Goal: Understand process/instructions: Learn how to perform a task or action

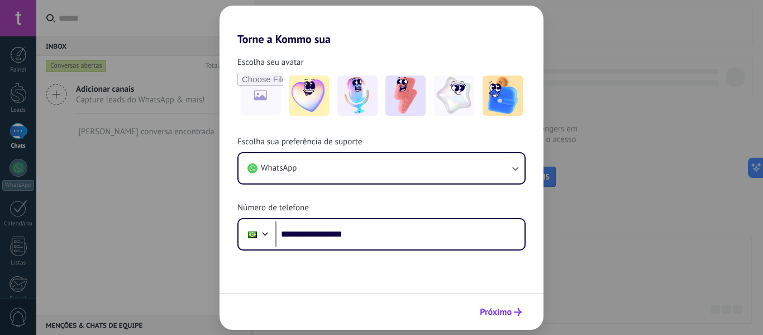
type input "**********"
click at [494, 310] on span "Próximo" at bounding box center [496, 312] width 32 height 8
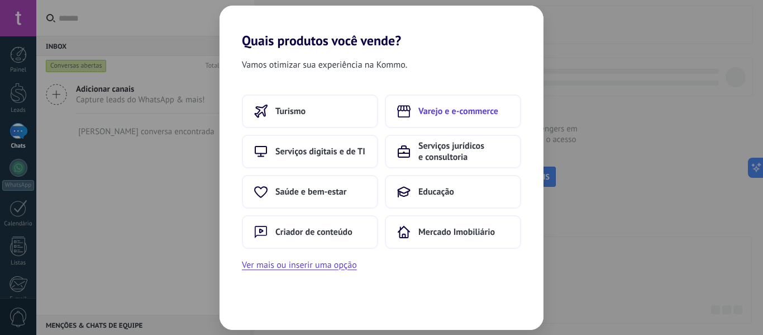
click at [435, 108] on span "Varejo e e-commerce" at bounding box center [458, 111] width 80 height 11
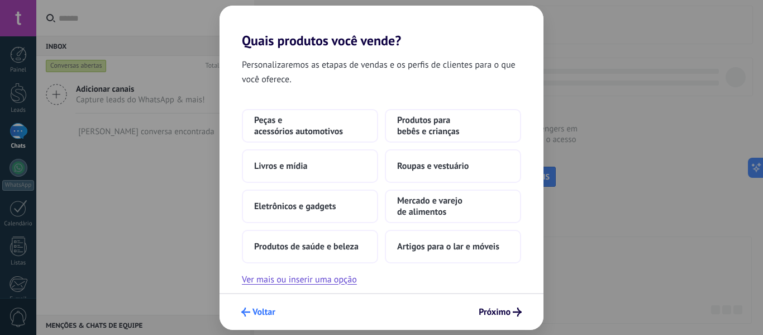
click at [256, 311] on span "Voltar" at bounding box center [263, 312] width 23 height 8
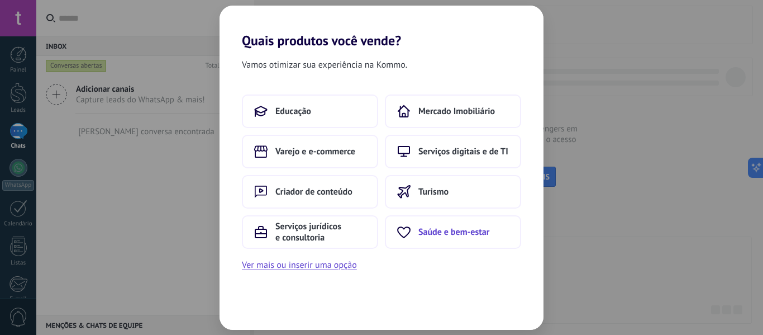
click at [416, 231] on button "Saúde e bem-estar" at bounding box center [453, 232] width 136 height 34
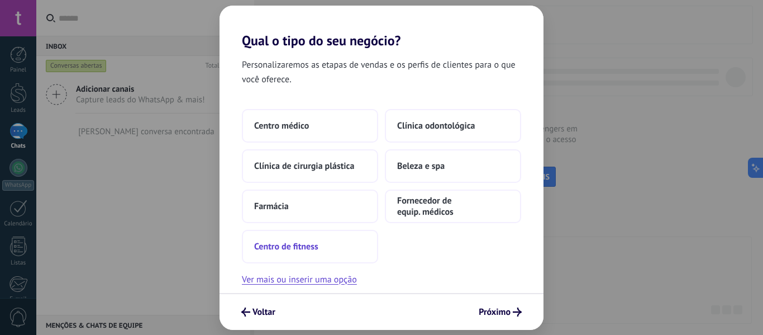
click at [320, 246] on button "Centro de fitness" at bounding box center [310, 247] width 136 height 34
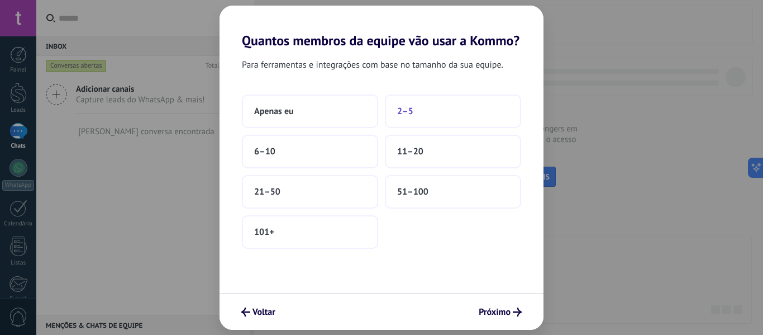
click at [419, 108] on button "2–5" at bounding box center [453, 111] width 136 height 34
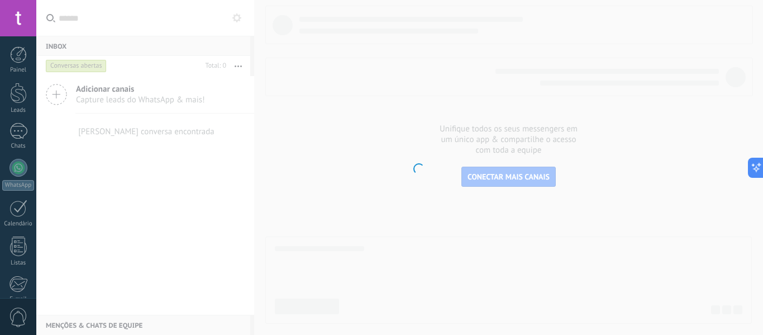
scroll to position [130, 0]
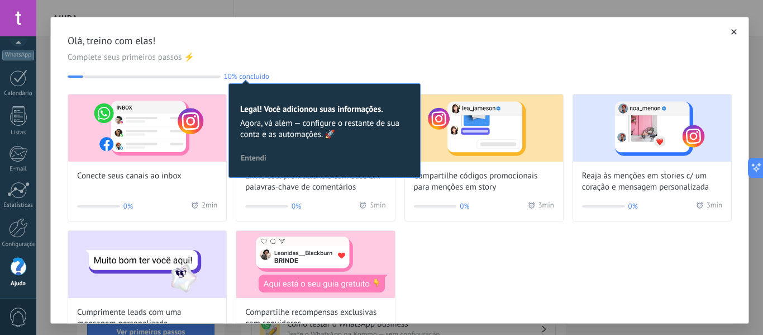
click at [731, 33] on icon "button" at bounding box center [734, 32] width 6 height 6
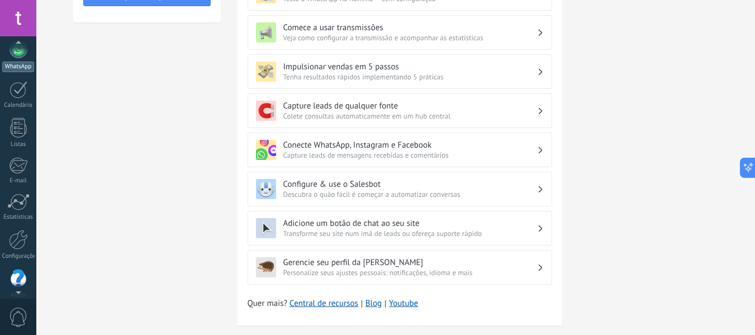
scroll to position [115, 0]
click at [14, 65] on div "WhatsApp" at bounding box center [18, 70] width 32 height 11
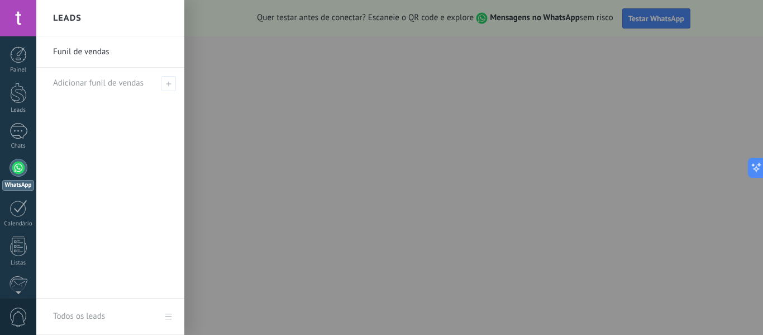
click at [294, 246] on div at bounding box center [417, 167] width 763 height 335
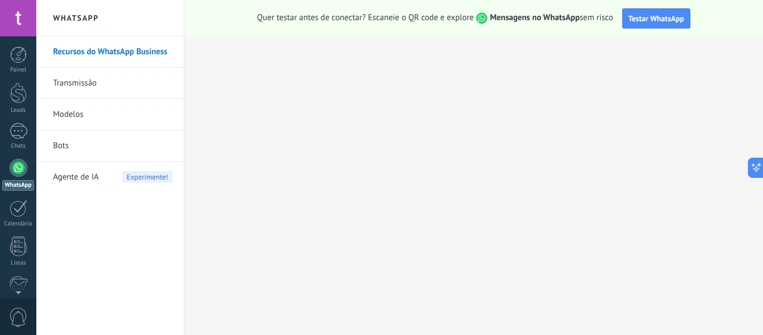
click at [9, 15] on div at bounding box center [18, 18] width 36 height 36
